Goal: Information Seeking & Learning: Learn about a topic

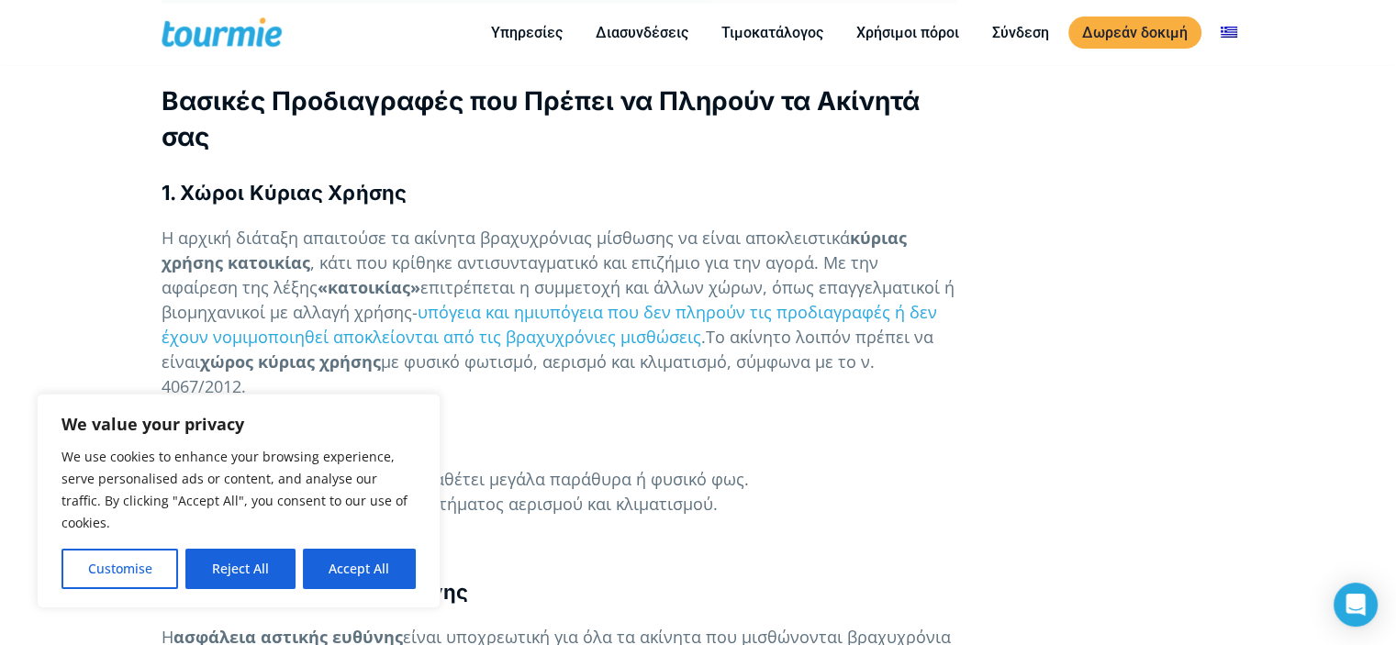
scroll to position [1300, 0]
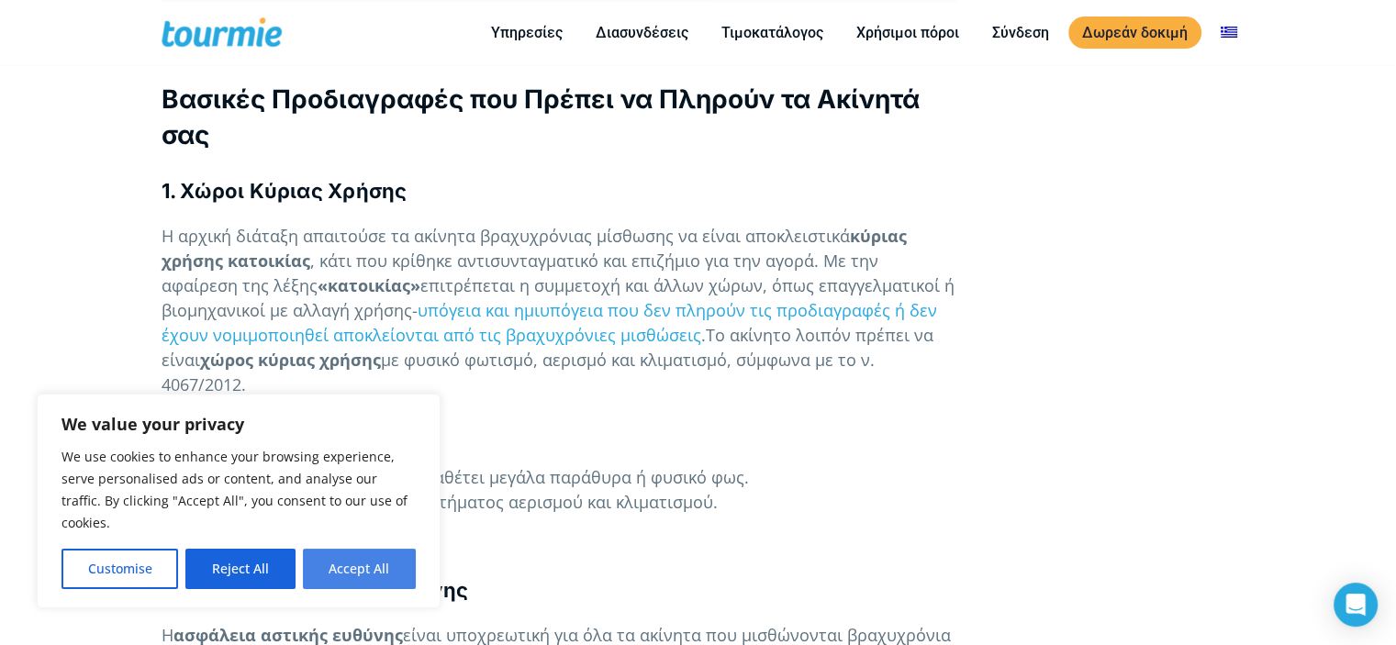
click at [359, 568] on button "Accept All" at bounding box center [359, 569] width 113 height 40
checkbox input "true"
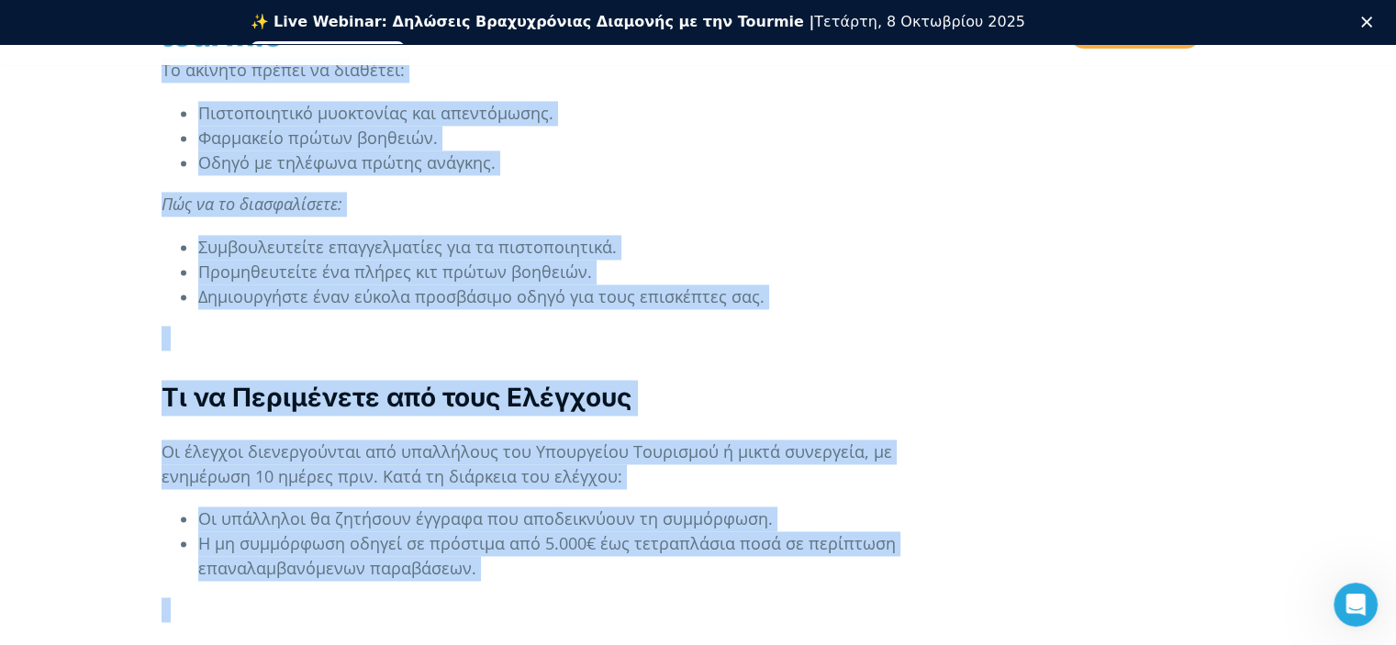
scroll to position [2889, 0]
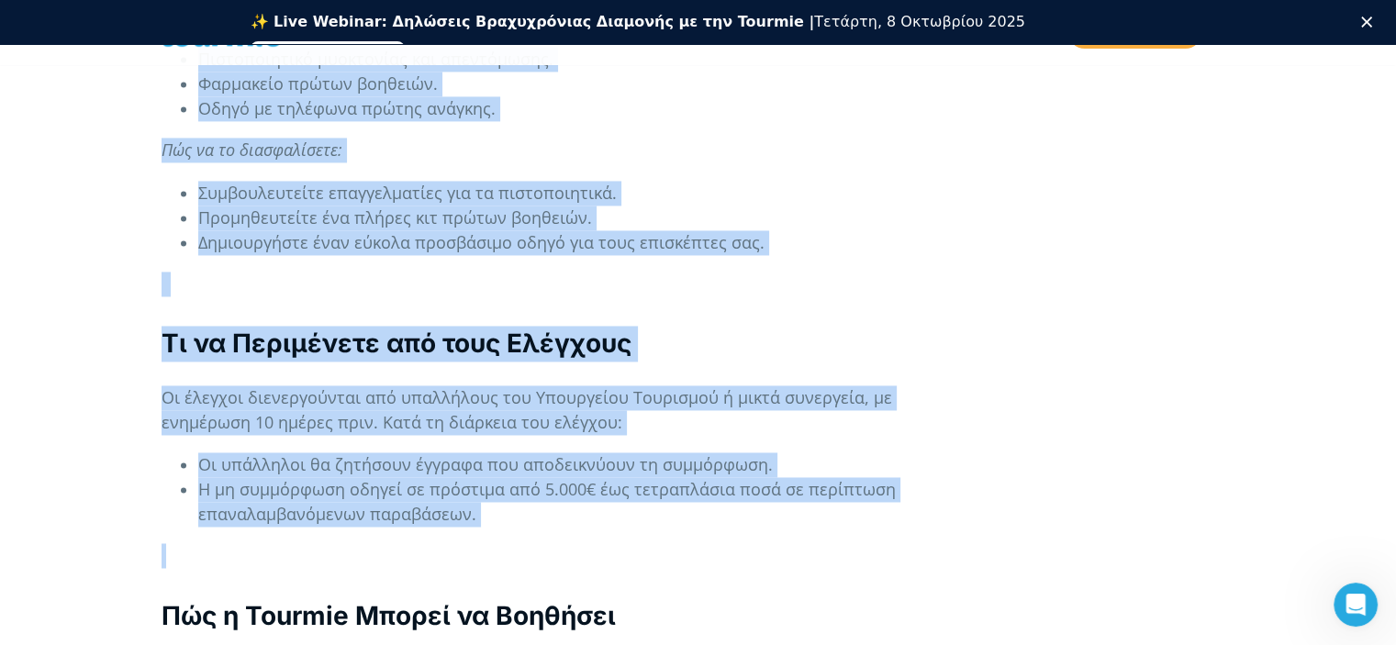
drag, startPoint x: 166, startPoint y: 98, endPoint x: 897, endPoint y: 493, distance: 830.5
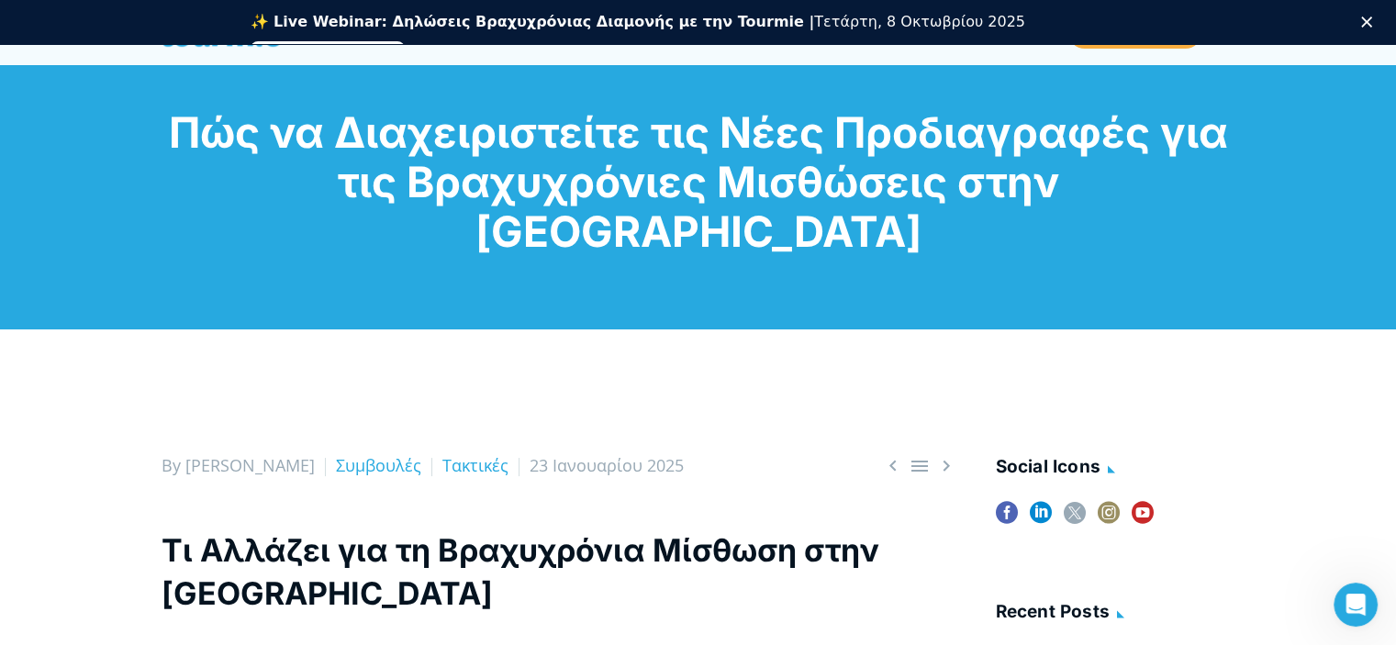
scroll to position [0, 0]
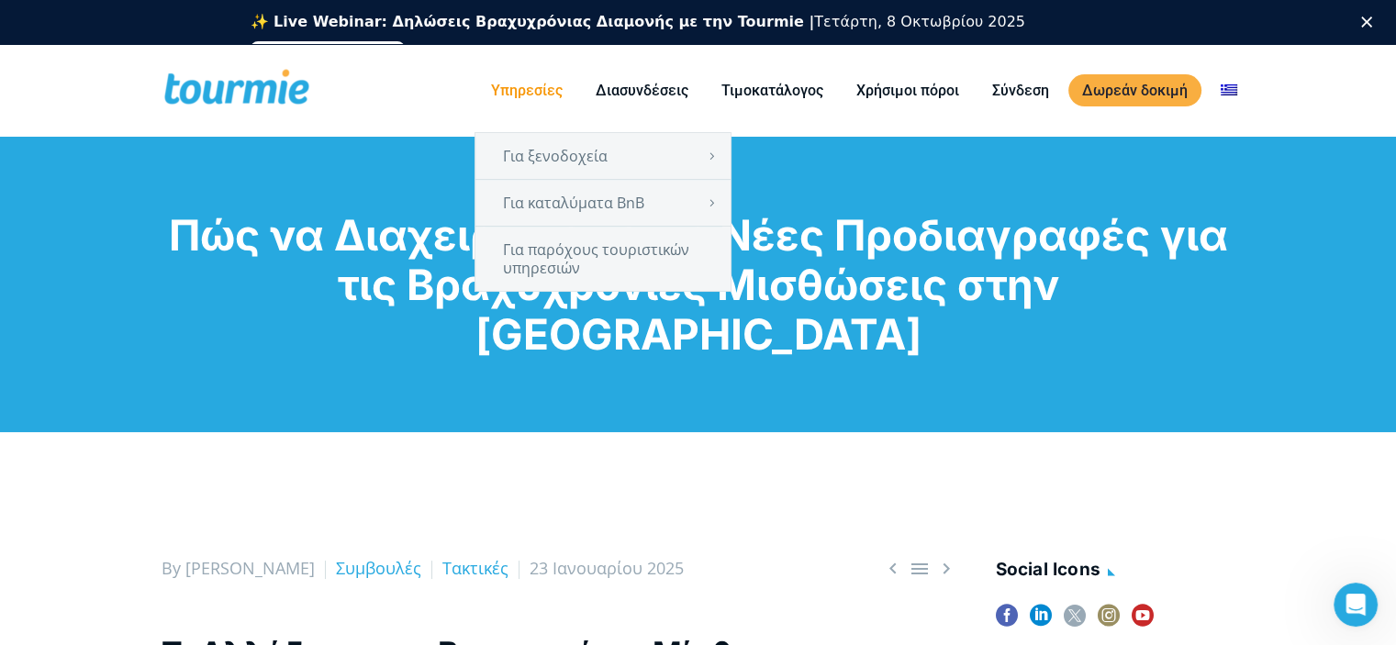
click at [542, 90] on link "Υπηρεσίες" at bounding box center [526, 90] width 99 height 23
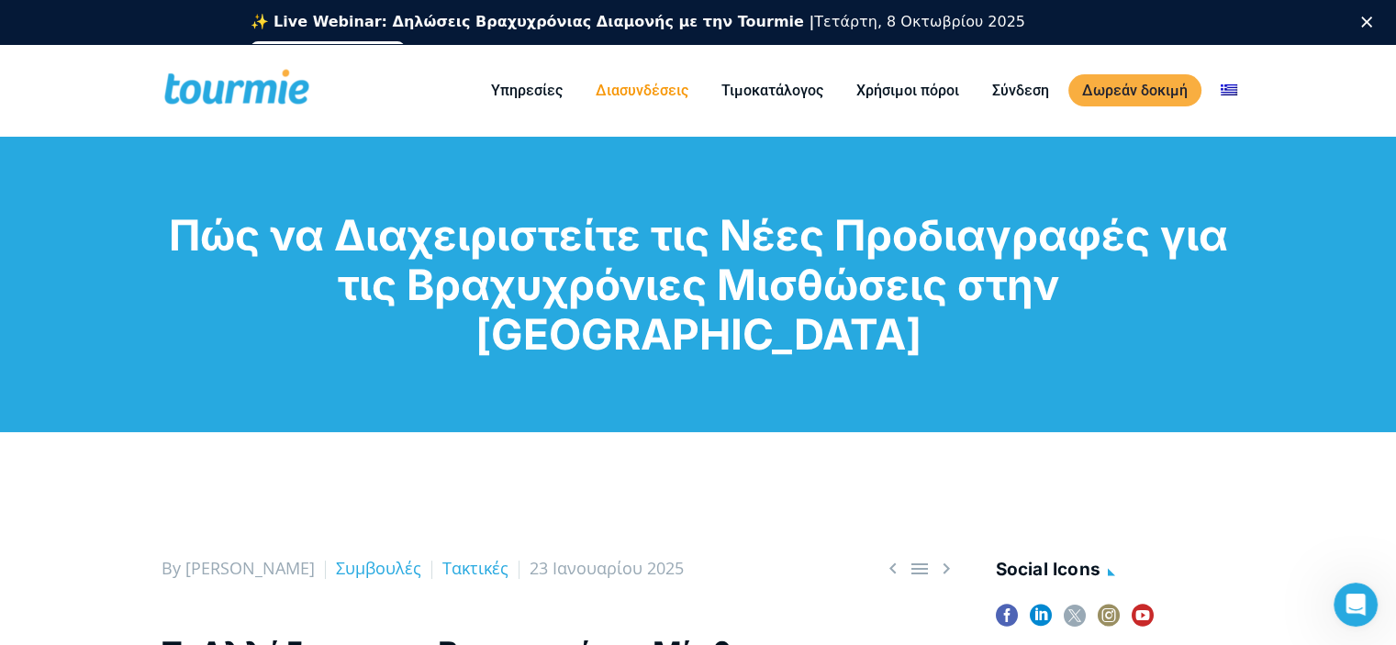
click at [641, 87] on link "Διασυνδέσεις" at bounding box center [642, 90] width 120 height 23
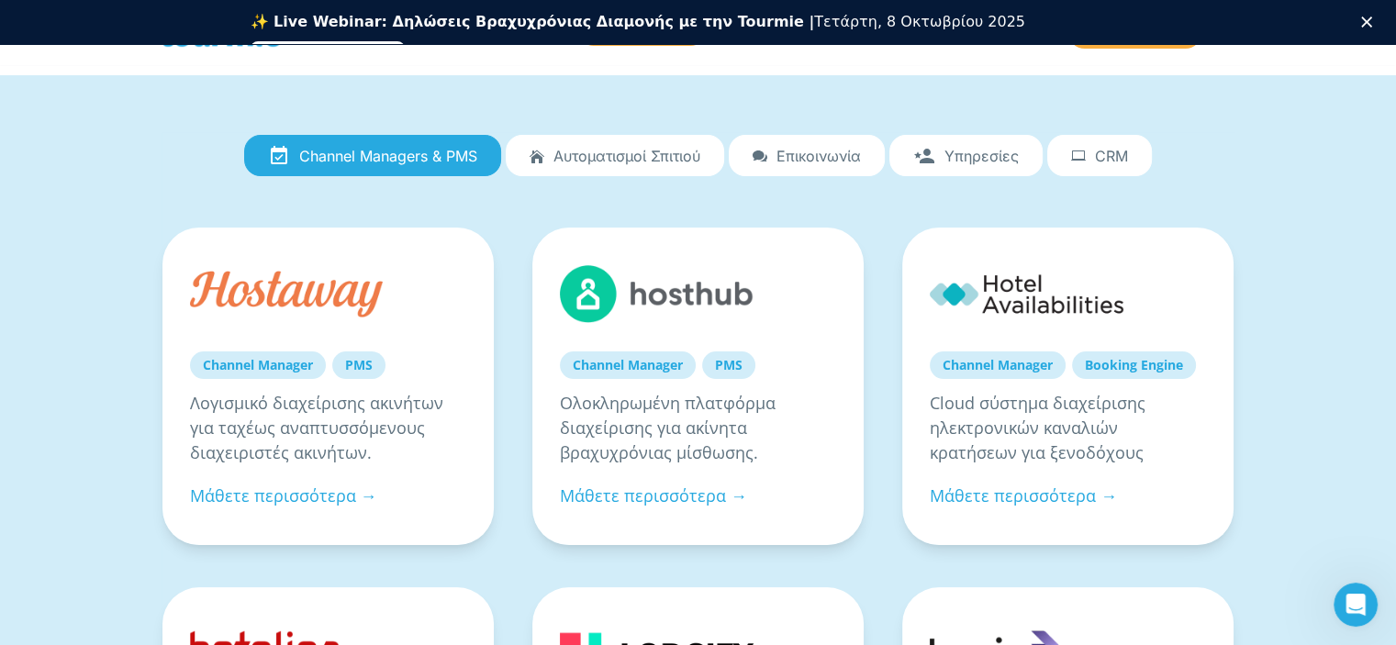
click at [640, 152] on span "Αυτοματισμοί Σπιτιού" at bounding box center [627, 156] width 147 height 17
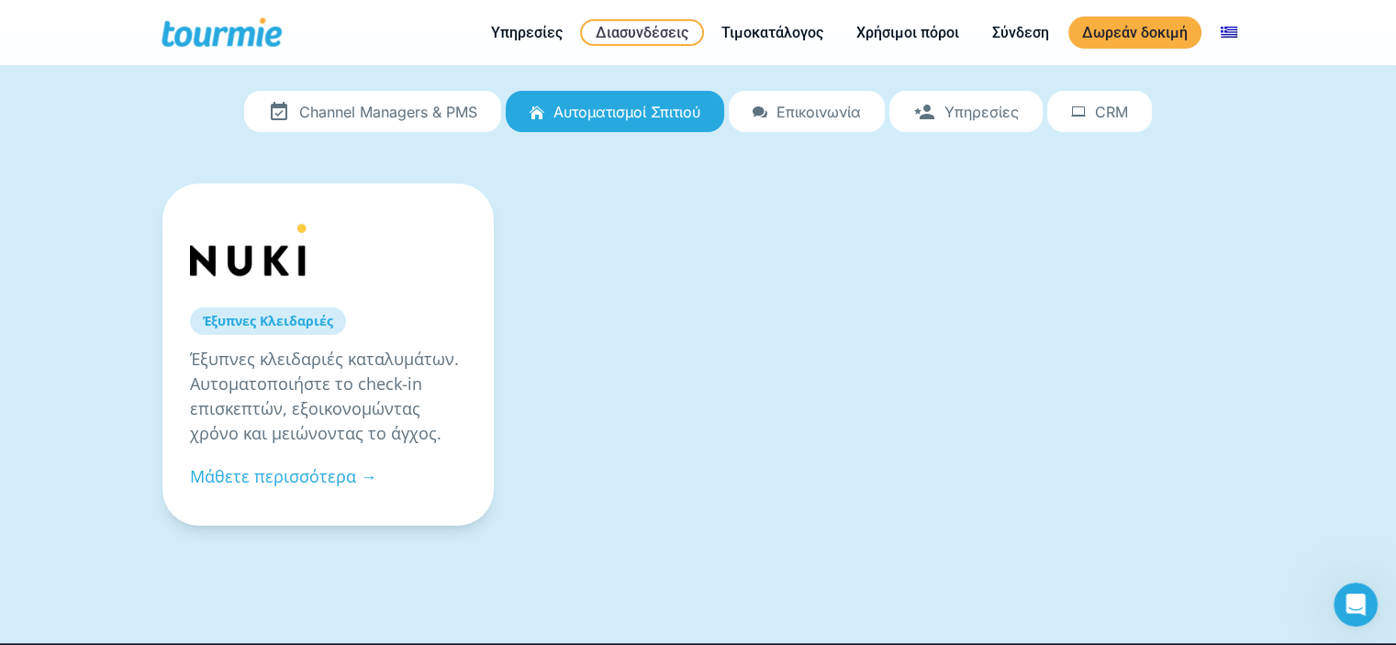
click at [834, 112] on span "Επικοινωνία" at bounding box center [819, 112] width 84 height 17
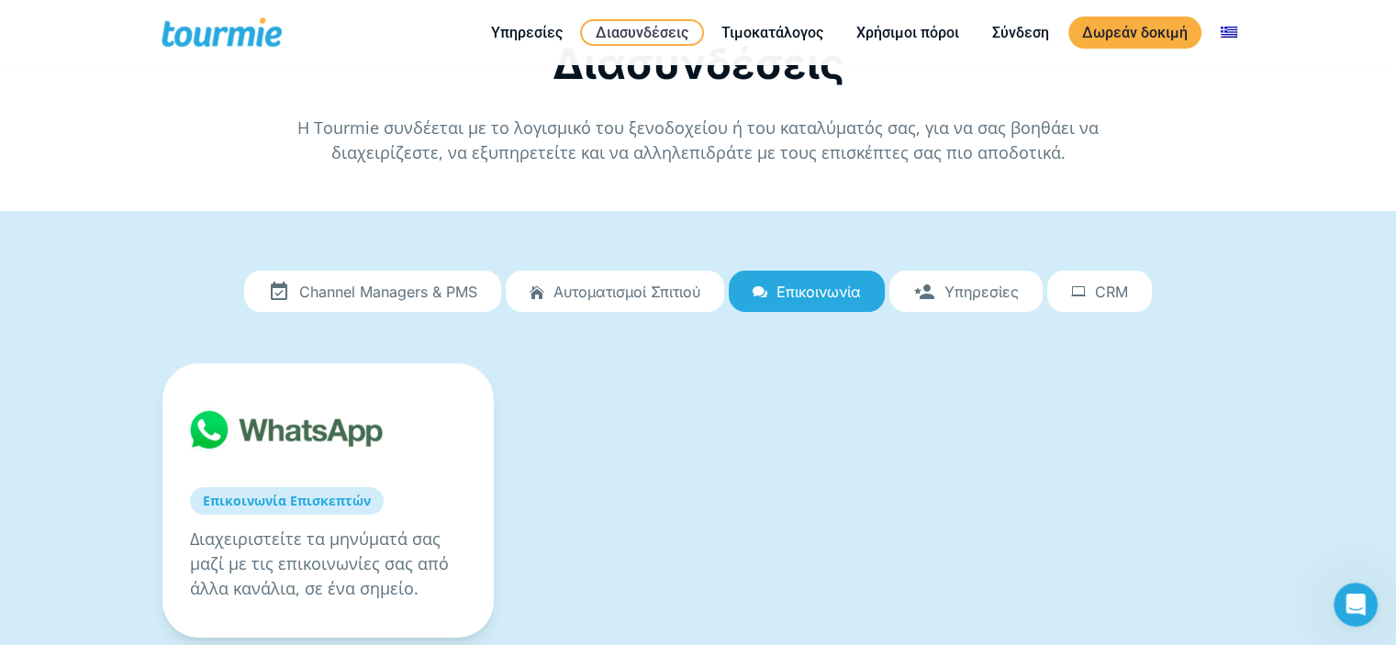
scroll to position [7, 0]
click at [995, 288] on span "Υπηρεσίες" at bounding box center [982, 292] width 74 height 17
